Goal: Task Accomplishment & Management: Manage account settings

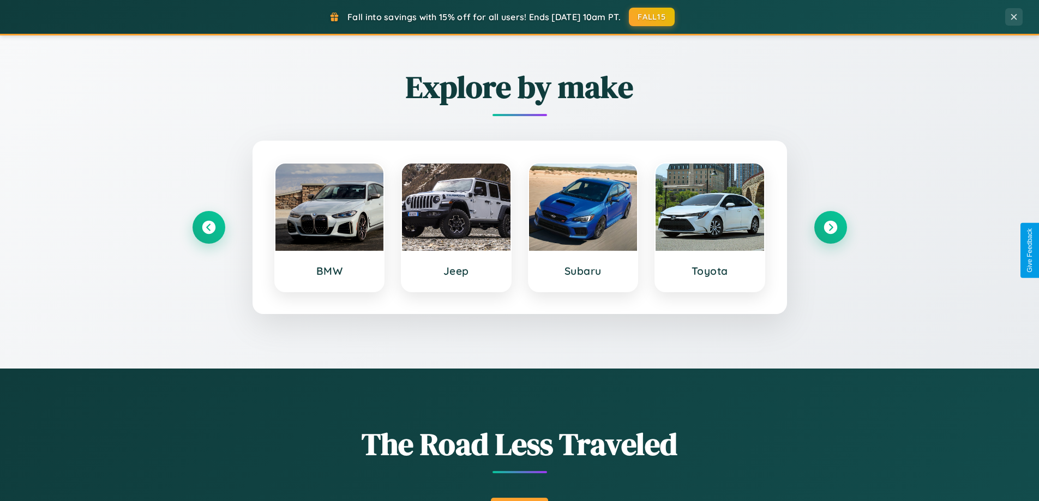
scroll to position [751, 0]
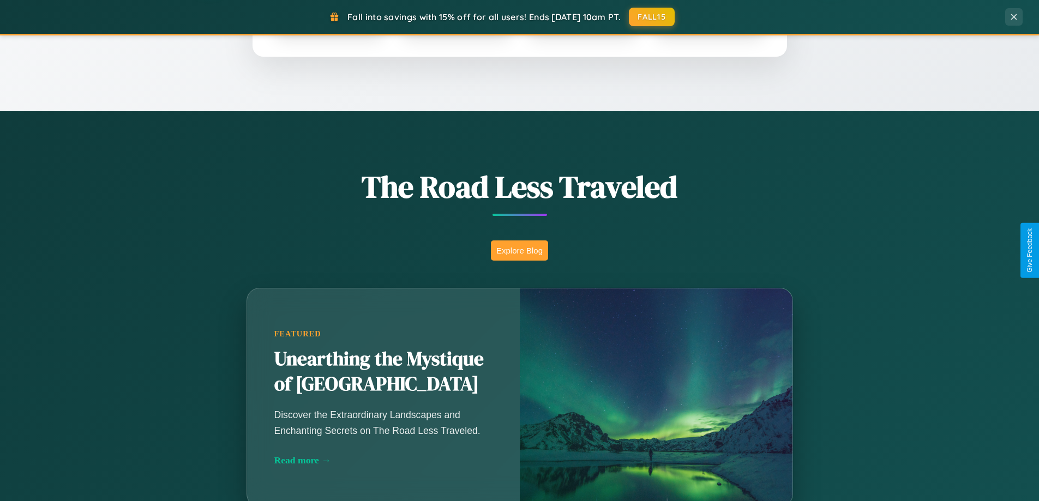
click at [519, 250] on button "Explore Blog" at bounding box center [519, 251] width 57 height 20
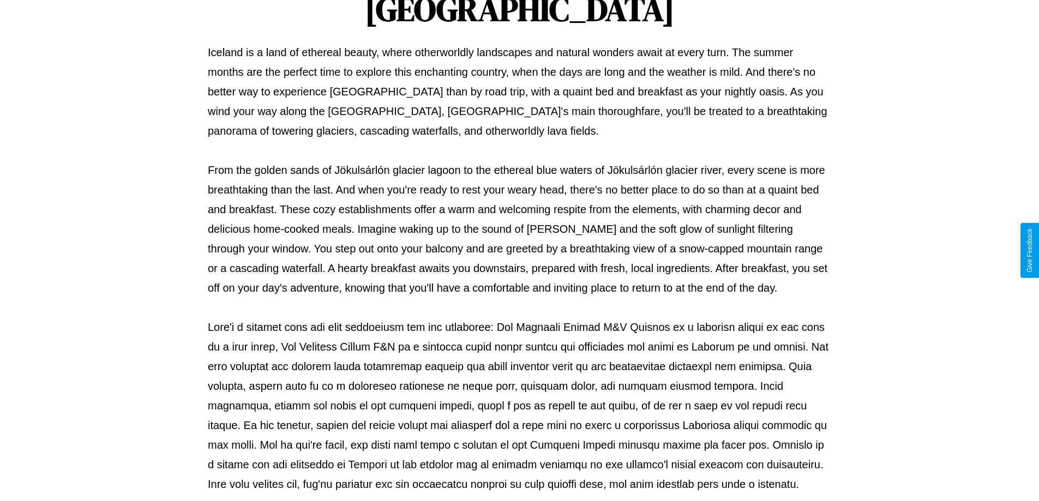
scroll to position [353, 0]
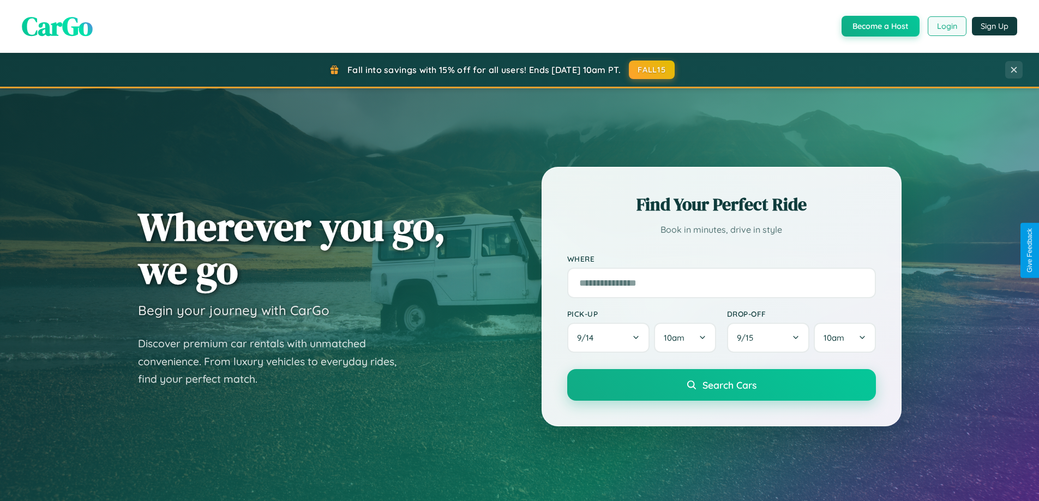
click at [946, 26] on button "Login" at bounding box center [947, 26] width 39 height 20
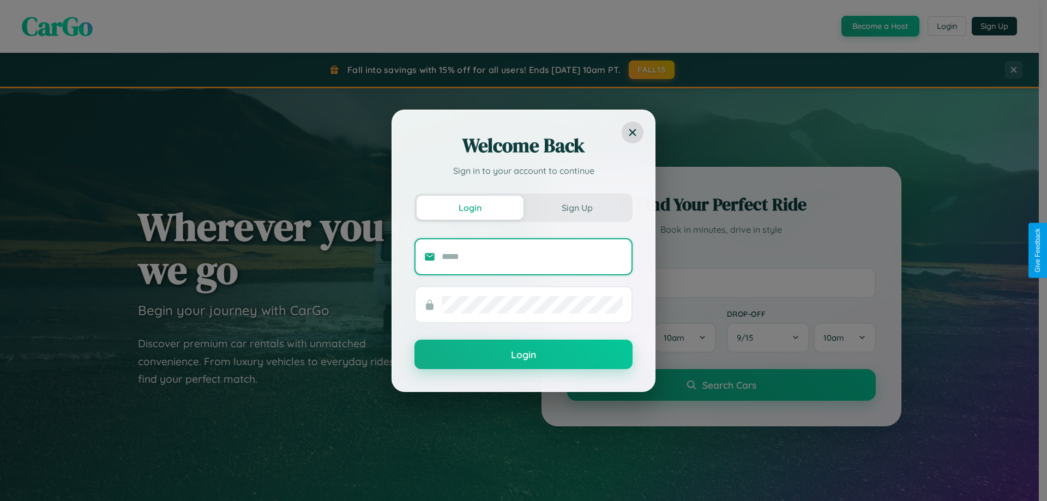
click at [532, 256] on input "text" at bounding box center [532, 256] width 181 height 17
type input "**********"
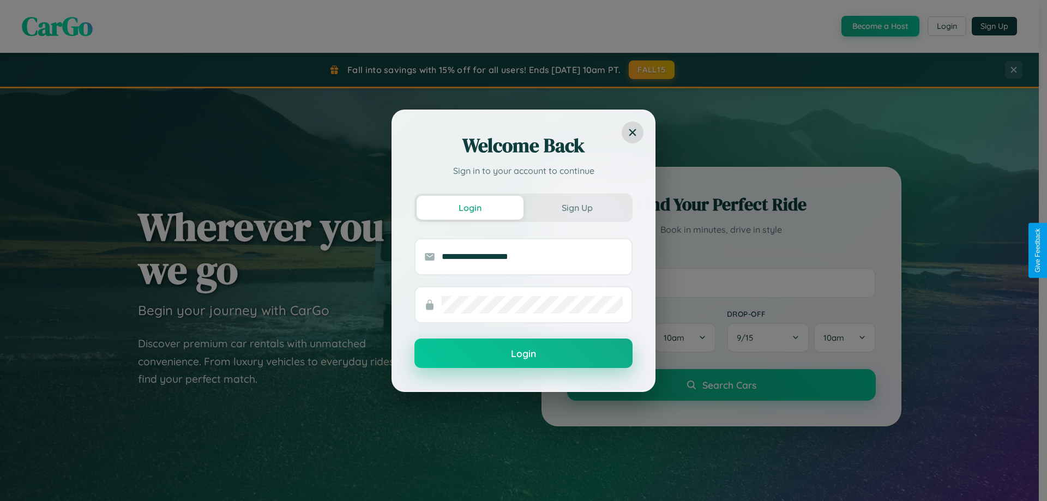
click at [524, 354] on button "Login" at bounding box center [524, 353] width 218 height 29
